Goal: Task Accomplishment & Management: Manage account settings

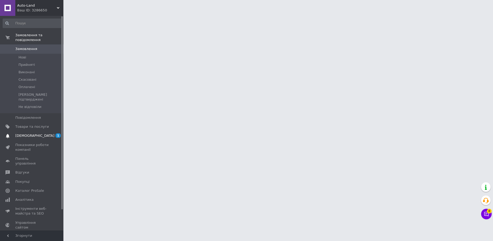
click at [37, 131] on link "[DEMOGRAPHIC_DATA] 1 0" at bounding box center [32, 135] width 65 height 9
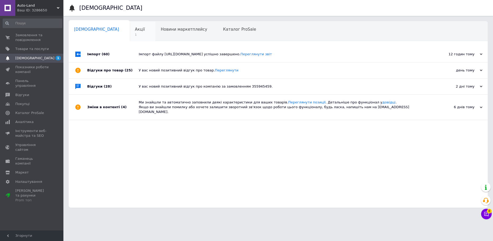
click at [114, 40] on div "Сповіщення 0 Акції 1 Новини маркетплейсу 0 Каталог ProSale 0 Навчання та заходи…" at bounding box center [278, 114] width 419 height 186
click at [130, 40] on div "Акції 1" at bounding box center [143, 31] width 26 height 20
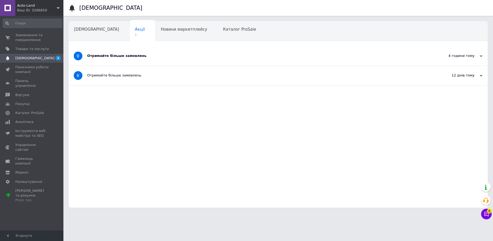
click at [129, 54] on div "Отримайте більше замовлень" at bounding box center [258, 55] width 343 height 5
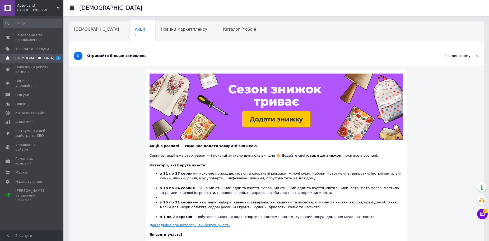
click at [127, 54] on div "Отримайте більше замовлень" at bounding box center [256, 55] width 339 height 5
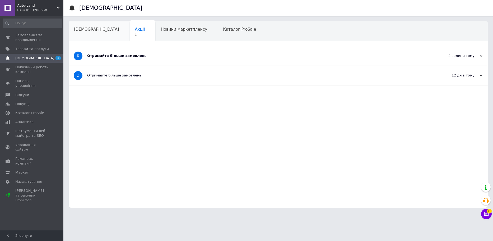
click at [89, 33] on div "[DEMOGRAPHIC_DATA]" at bounding box center [99, 31] width 61 height 20
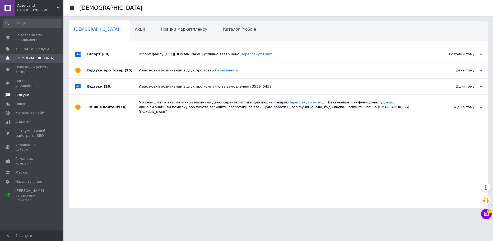
click at [47, 93] on span "Відгуки" at bounding box center [32, 95] width 34 height 5
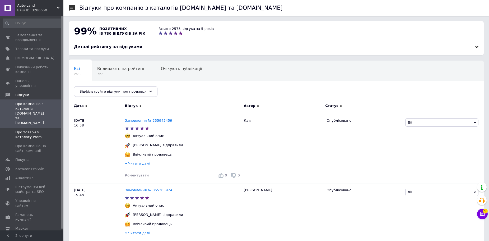
click at [44, 130] on span "Про товари з каталогу Prom" at bounding box center [32, 135] width 34 height 10
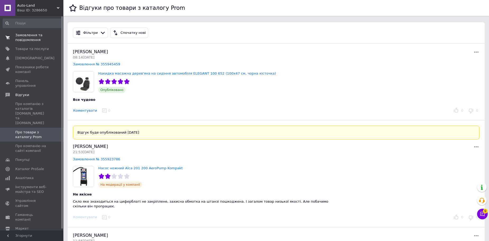
click at [49, 40] on span "0 0" at bounding box center [56, 38] width 15 height 10
